Goal: Download file/media

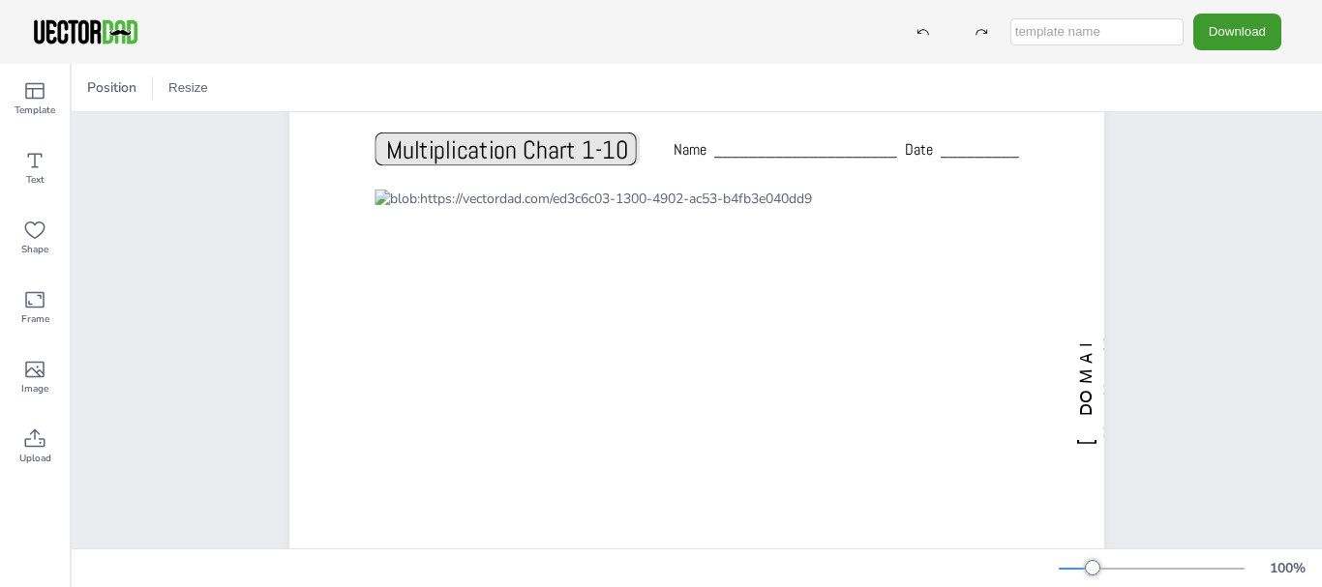
scroll to position [57, 0]
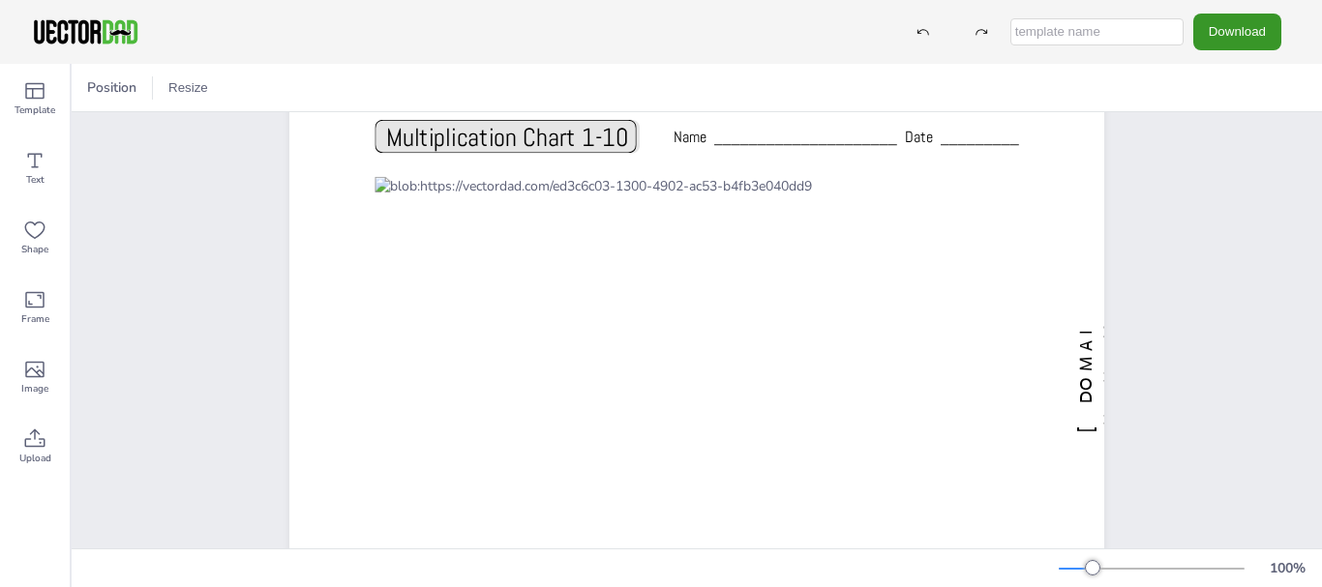
click at [1225, 38] on button "Download" at bounding box center [1237, 32] width 88 height 36
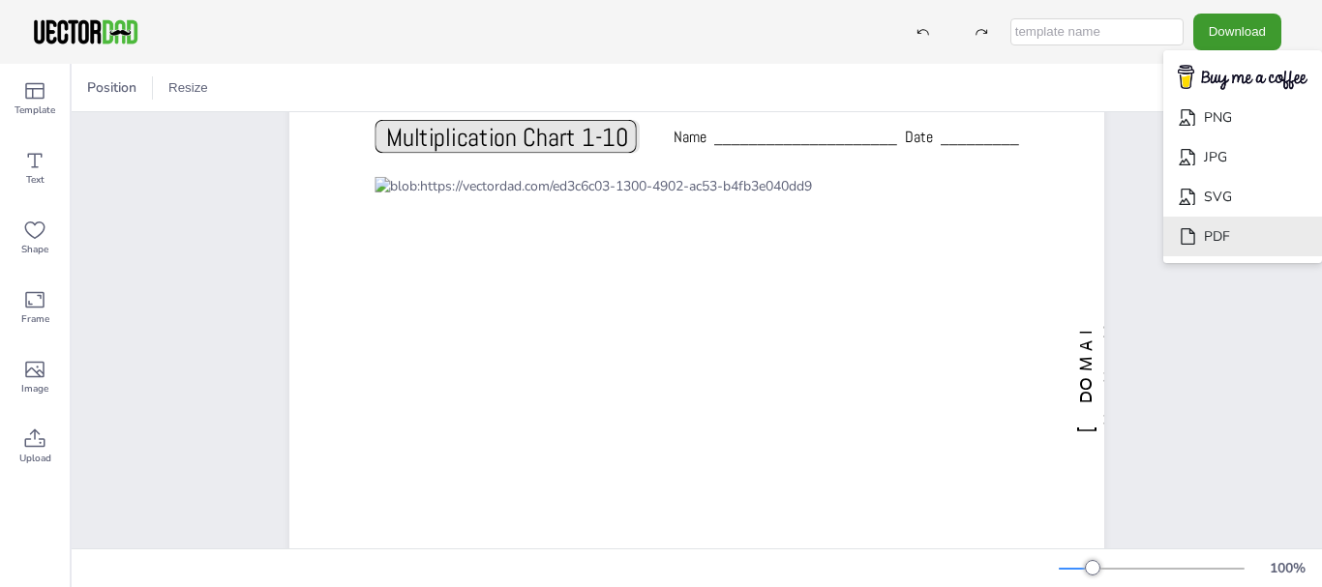
click at [1228, 230] on li "PDF" at bounding box center [1242, 237] width 159 height 40
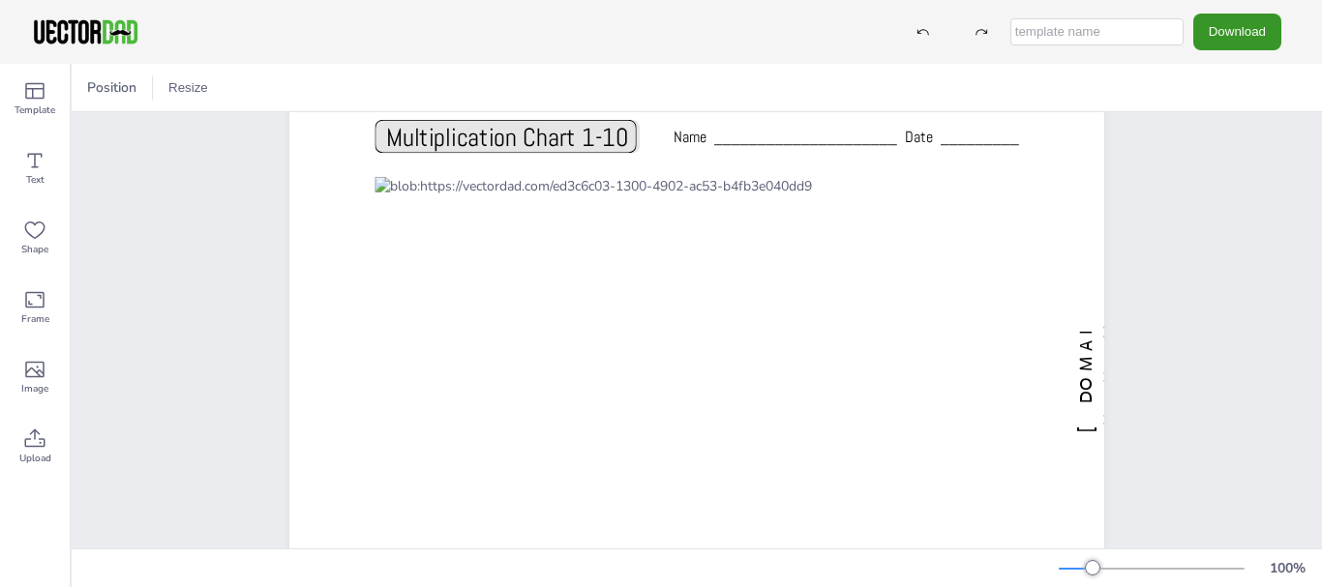
click at [1230, 30] on button "Download" at bounding box center [1237, 32] width 88 height 36
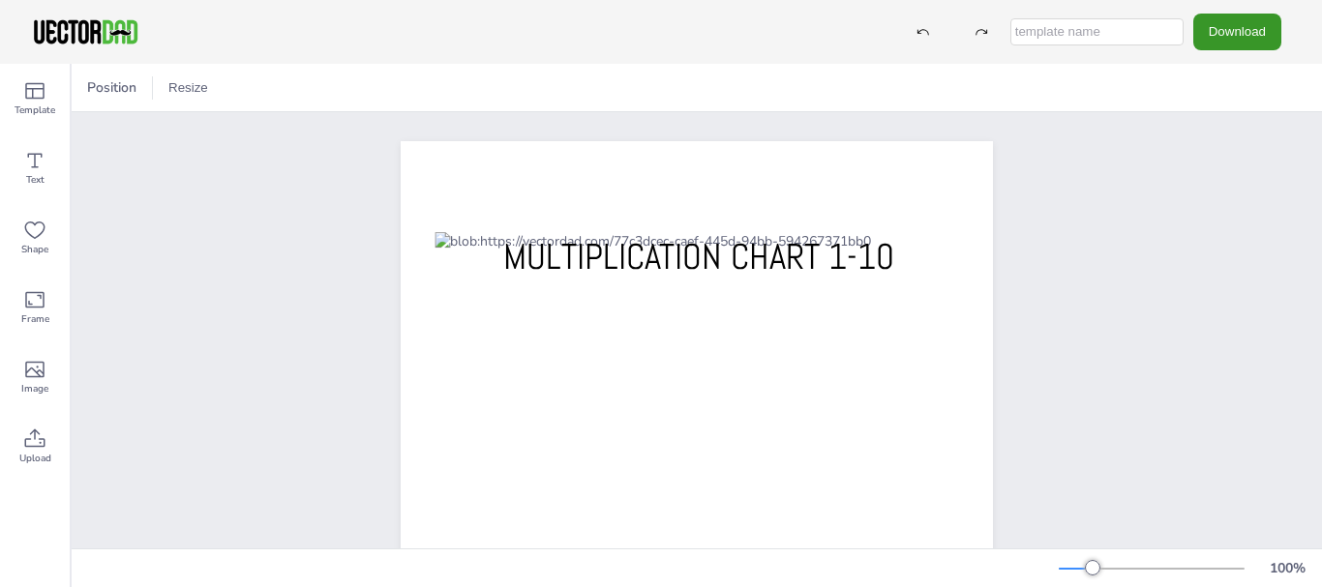
click at [1237, 43] on button "Download" at bounding box center [1237, 32] width 88 height 36
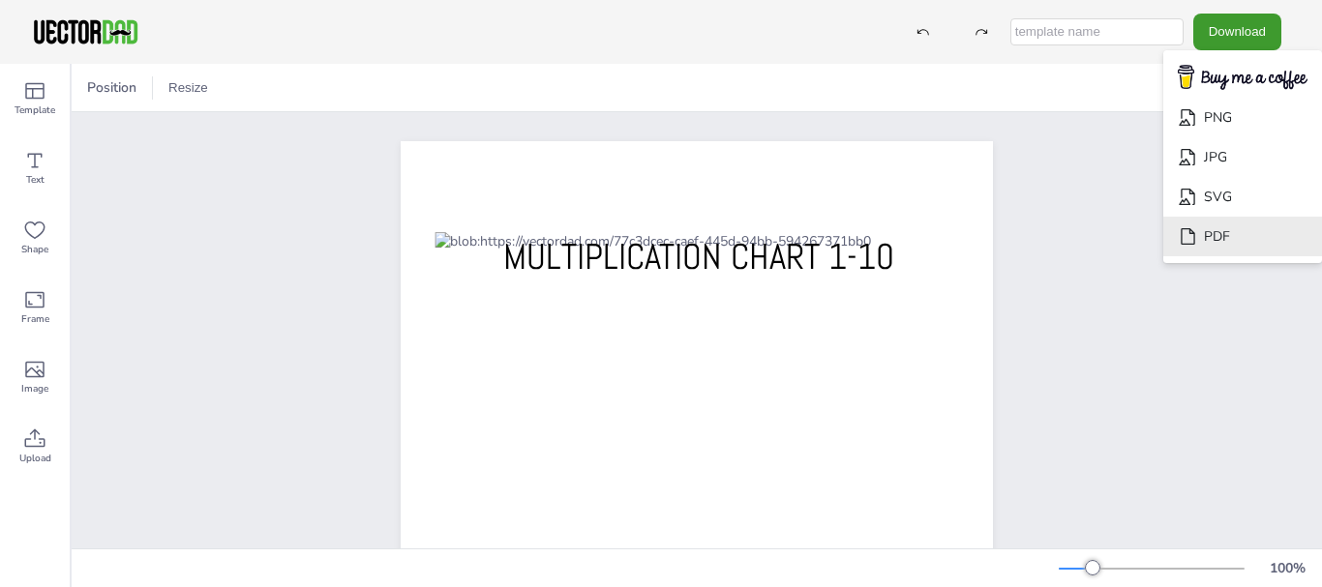
click at [1227, 231] on li "PDF" at bounding box center [1242, 237] width 159 height 40
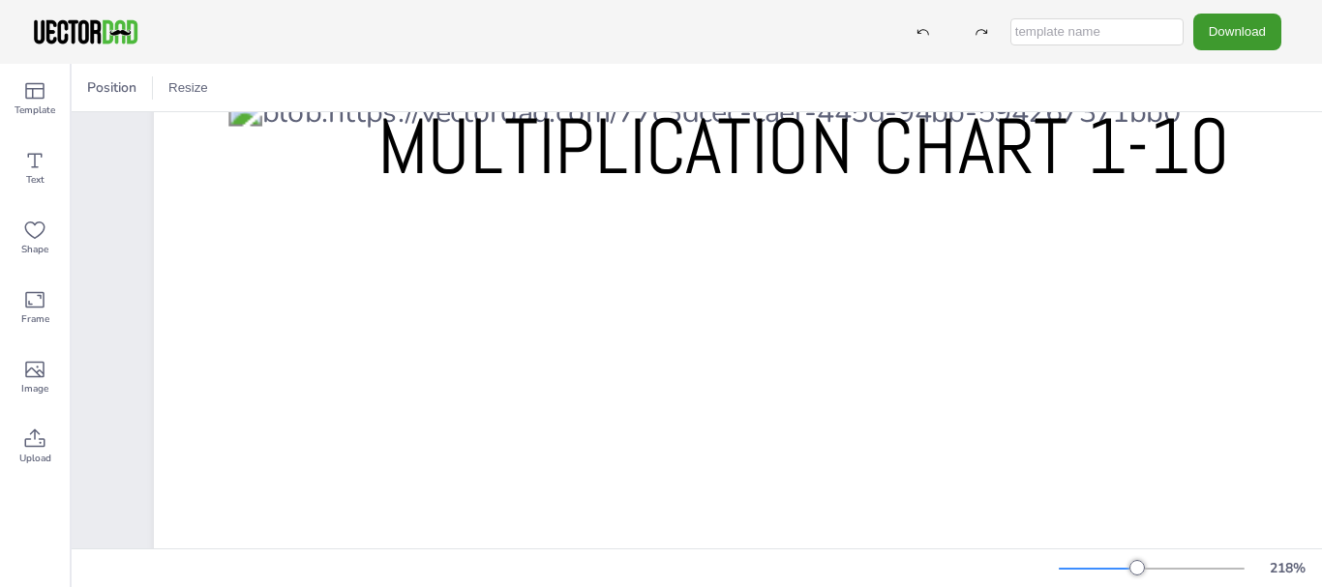
scroll to position [4, 1]
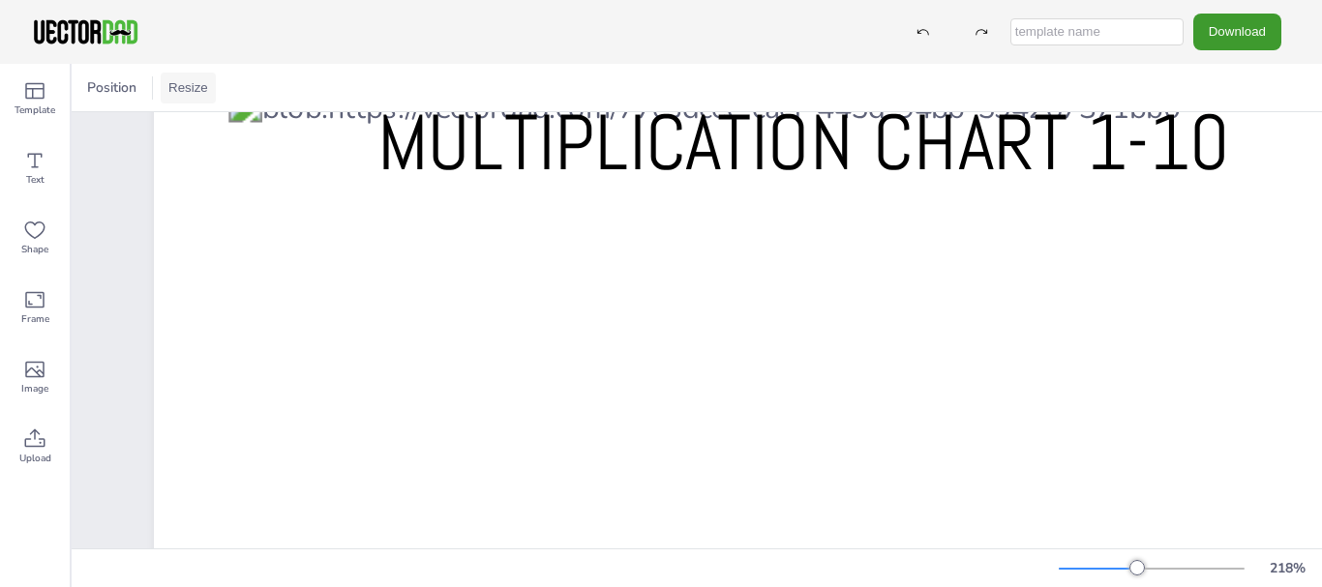
click at [192, 81] on button "Resize" at bounding box center [188, 88] width 55 height 31
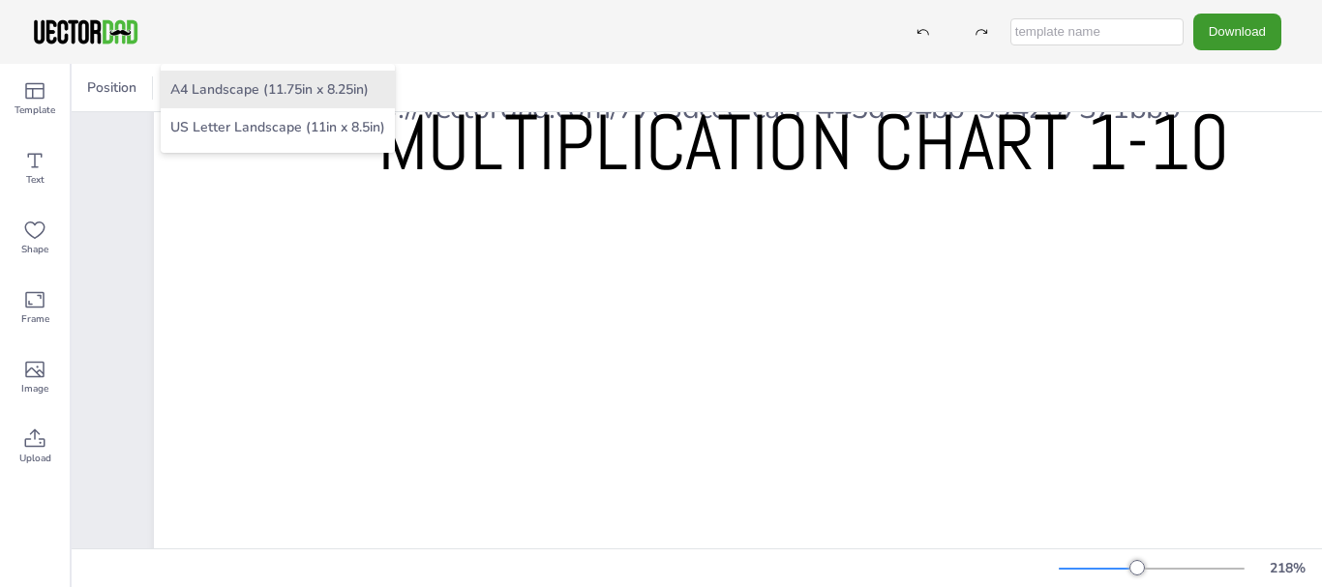
click at [213, 85] on li "A4 Landscape (11.75in x 8.25in)" at bounding box center [278, 90] width 234 height 38
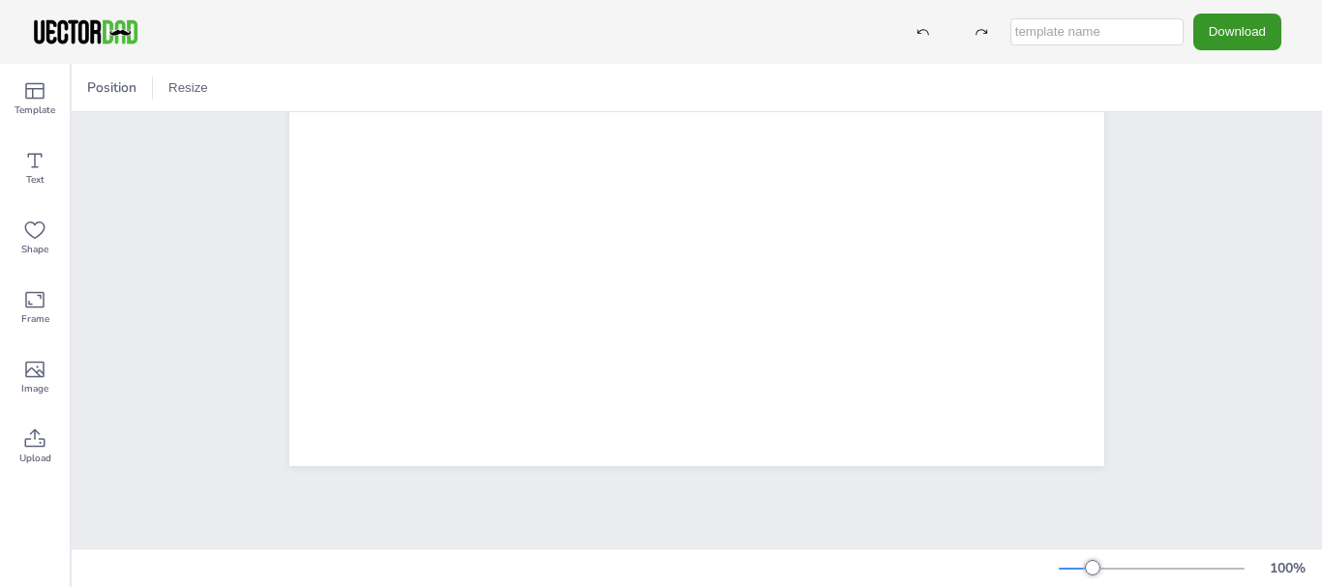
click at [1254, 29] on button "Download" at bounding box center [1237, 32] width 88 height 36
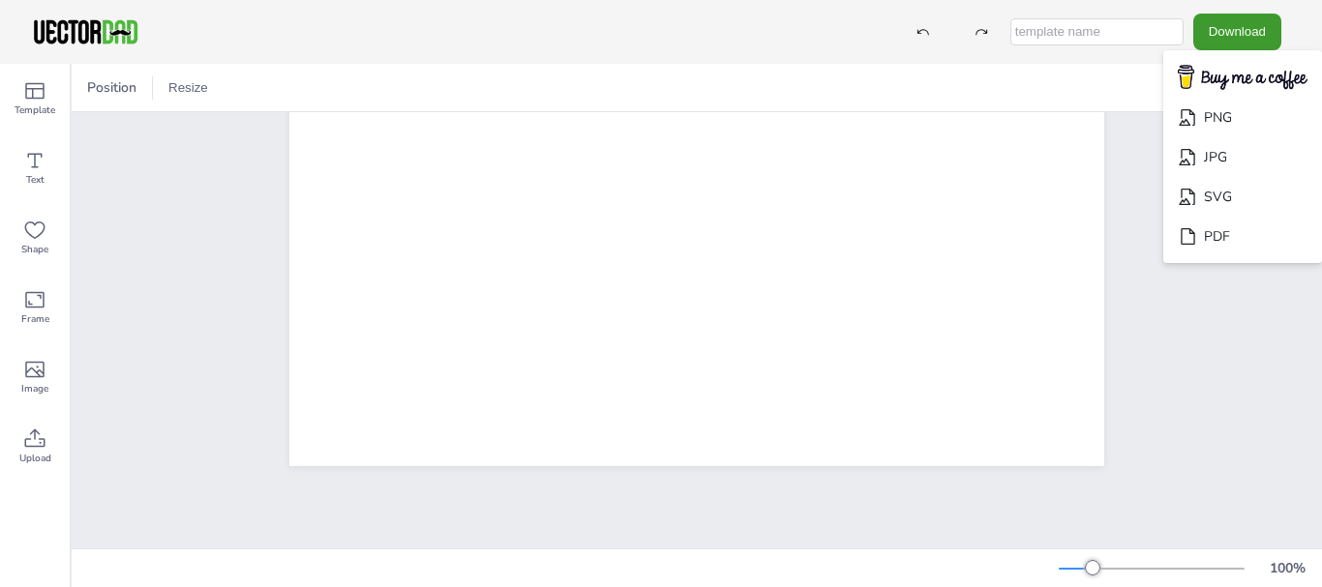
click at [1225, 237] on li "PDF" at bounding box center [1242, 237] width 159 height 40
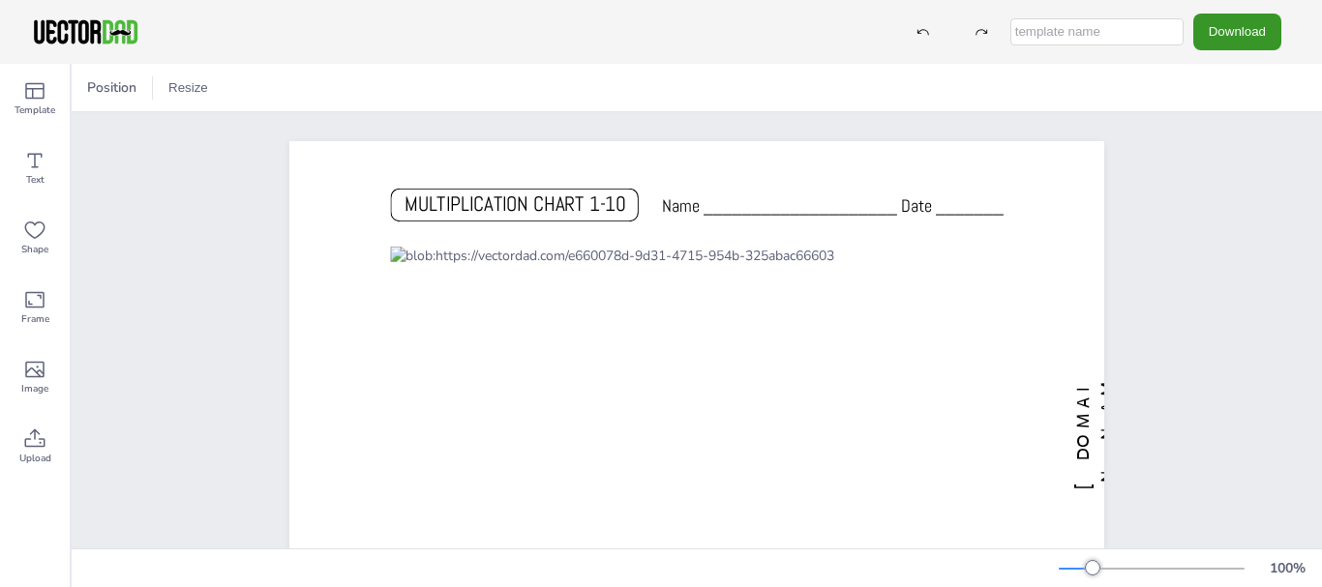
click at [1208, 25] on button "Download" at bounding box center [1237, 32] width 88 height 36
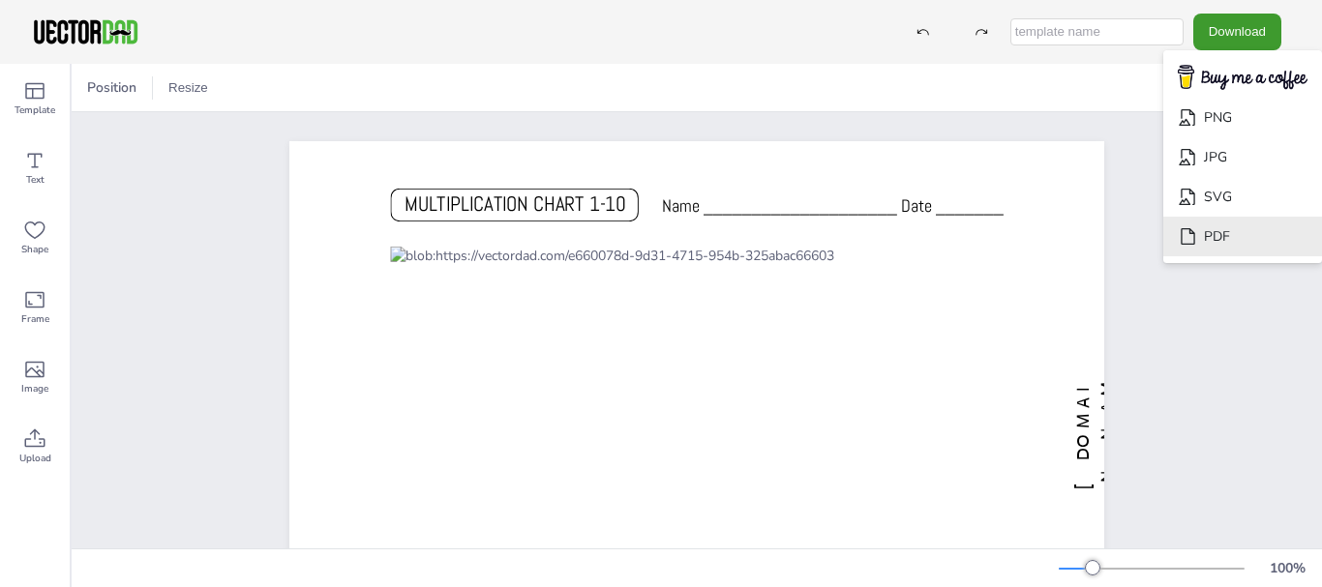
drag, startPoint x: 1219, startPoint y: 229, endPoint x: 968, endPoint y: 45, distance: 311.6
click at [1219, 229] on li "PDF" at bounding box center [1242, 237] width 159 height 40
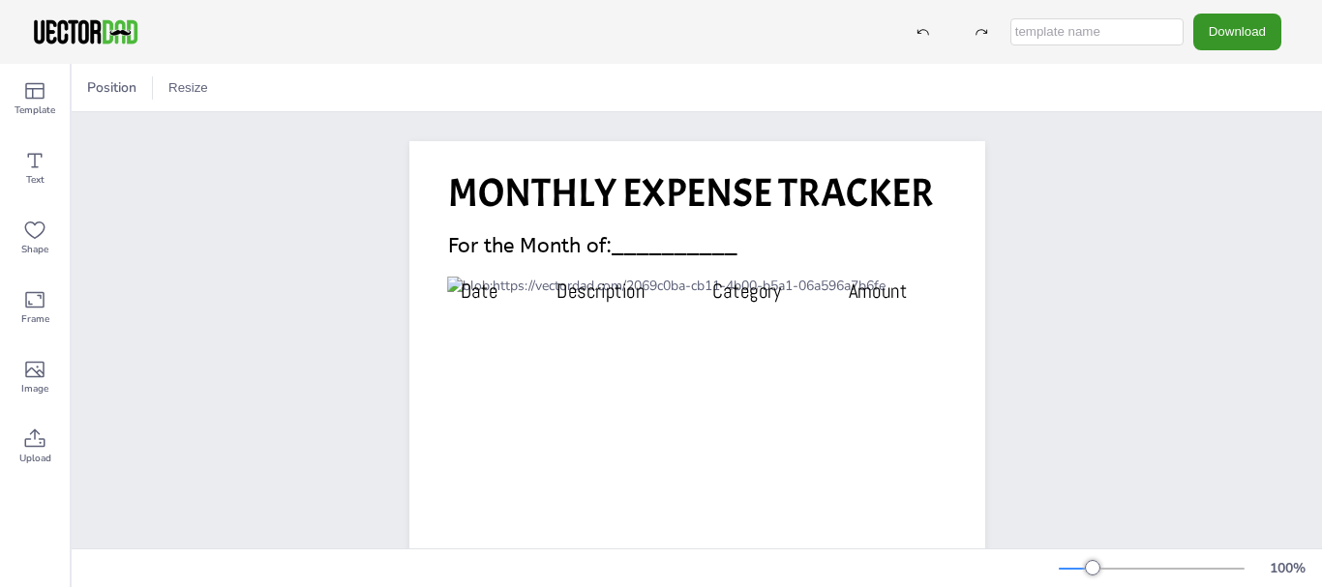
click at [1247, 34] on button "Download" at bounding box center [1237, 32] width 88 height 36
